Goal: Check status: Check status

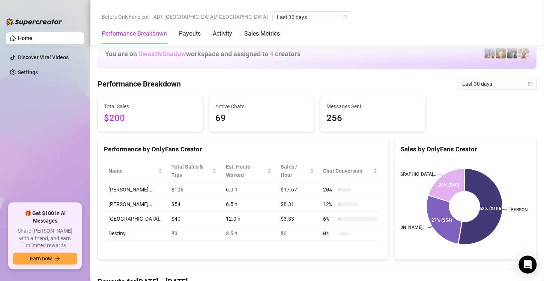
scroll to position [352, 0]
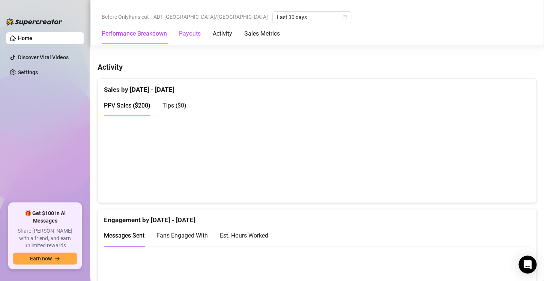
click at [192, 34] on div "Payouts" at bounding box center [190, 33] width 22 height 9
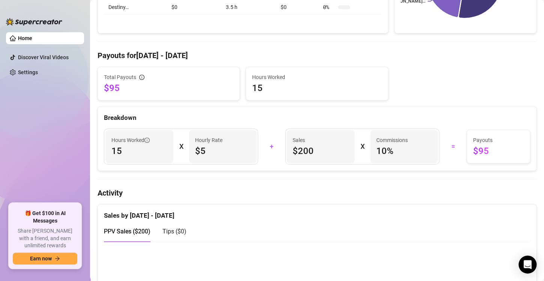
scroll to position [0, 0]
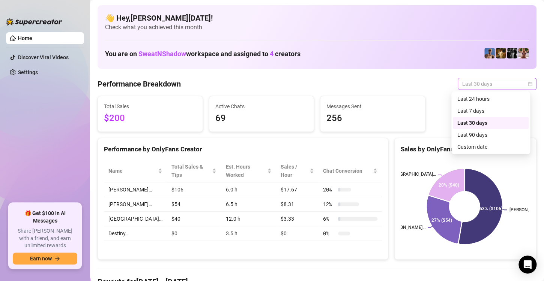
click at [502, 82] on span "Last 30 days" at bounding box center [497, 83] width 70 height 11
click at [479, 135] on div "Last 90 days" at bounding box center [490, 135] width 67 height 8
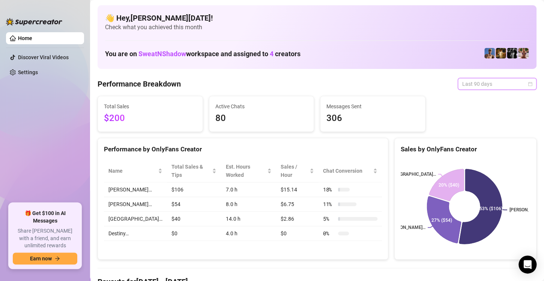
scroll to position [15, 0]
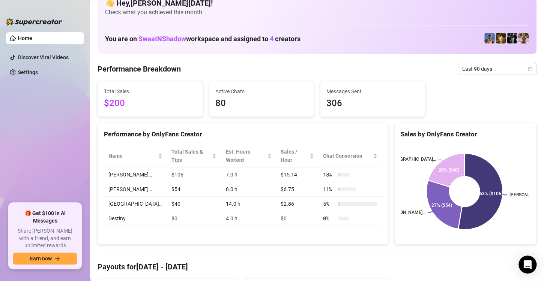
click at [439, 99] on div "Total Sales $200 Active Chats 80 Messages Sent 306" at bounding box center [316, 99] width 445 height 36
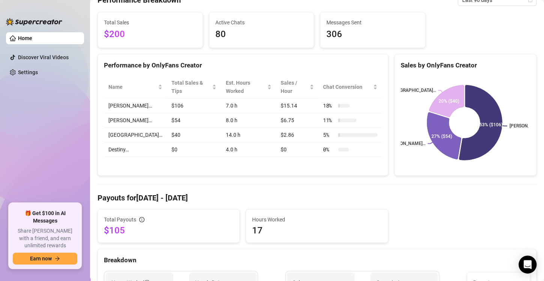
scroll to position [0, 0]
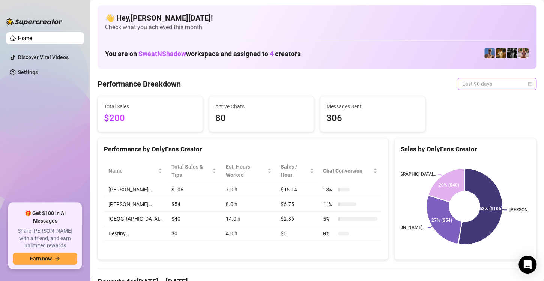
click at [491, 87] on span "Last 90 days" at bounding box center [497, 83] width 70 height 11
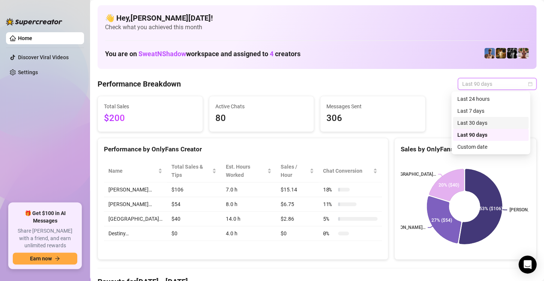
click at [485, 119] on div "Last 30 days" at bounding box center [490, 123] width 67 height 8
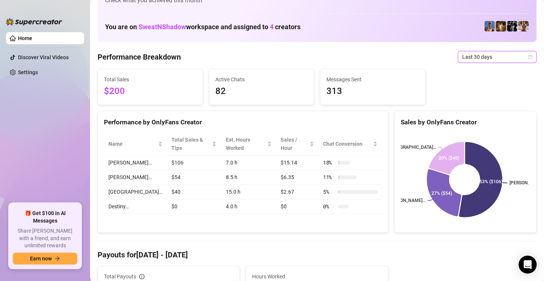
scroll to position [20, 0]
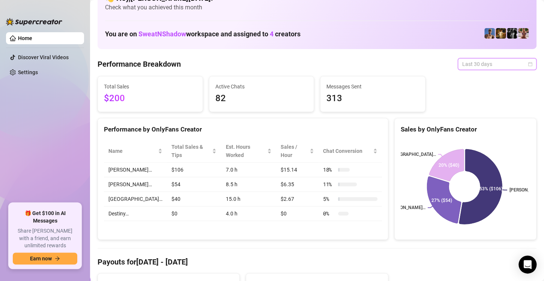
click at [496, 61] on span "Last 30 days" at bounding box center [497, 63] width 70 height 11
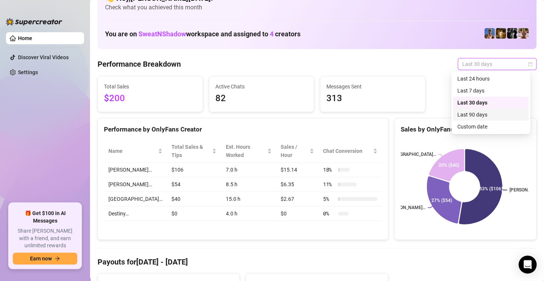
click at [476, 115] on div "Last 90 days" at bounding box center [490, 115] width 67 height 8
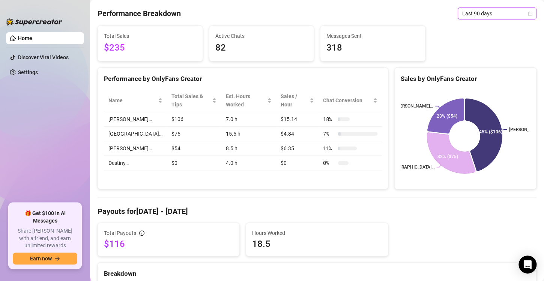
scroll to position [67, 0]
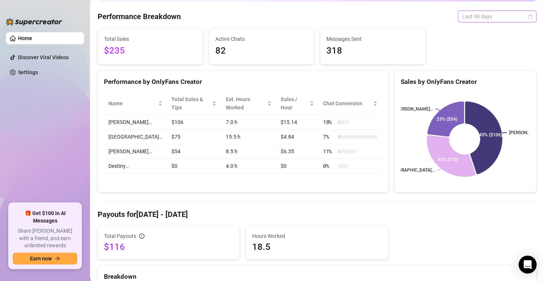
click at [510, 14] on span "Last 90 days" at bounding box center [497, 16] width 70 height 11
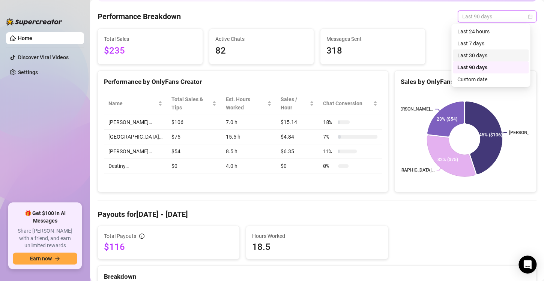
click at [481, 53] on div "Last 30 days" at bounding box center [490, 55] width 67 height 8
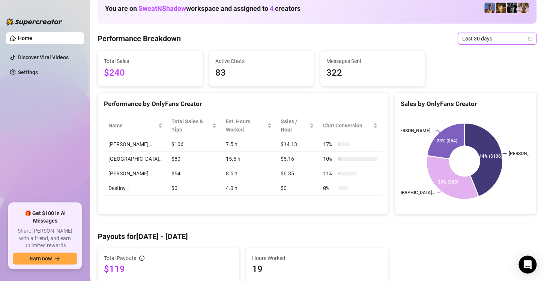
scroll to position [33, 0]
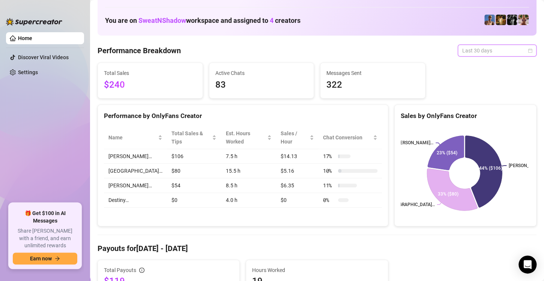
click at [521, 47] on span "Last 30 days" at bounding box center [497, 50] width 70 height 11
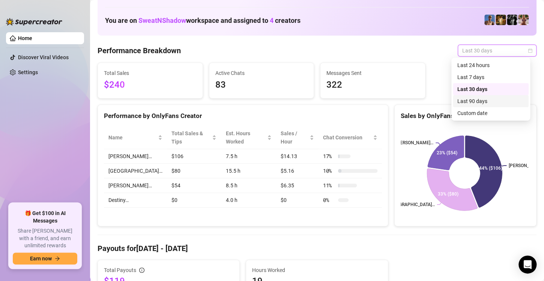
click at [486, 99] on div "Last 90 days" at bounding box center [490, 101] width 67 height 8
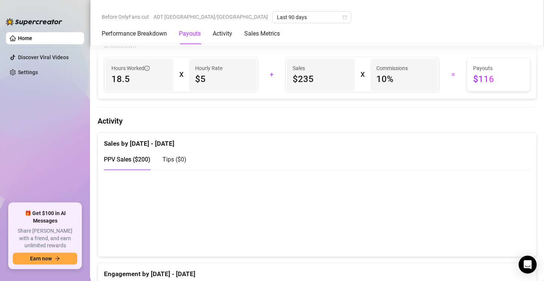
scroll to position [291, 0]
